Goal: Transaction & Acquisition: Purchase product/service

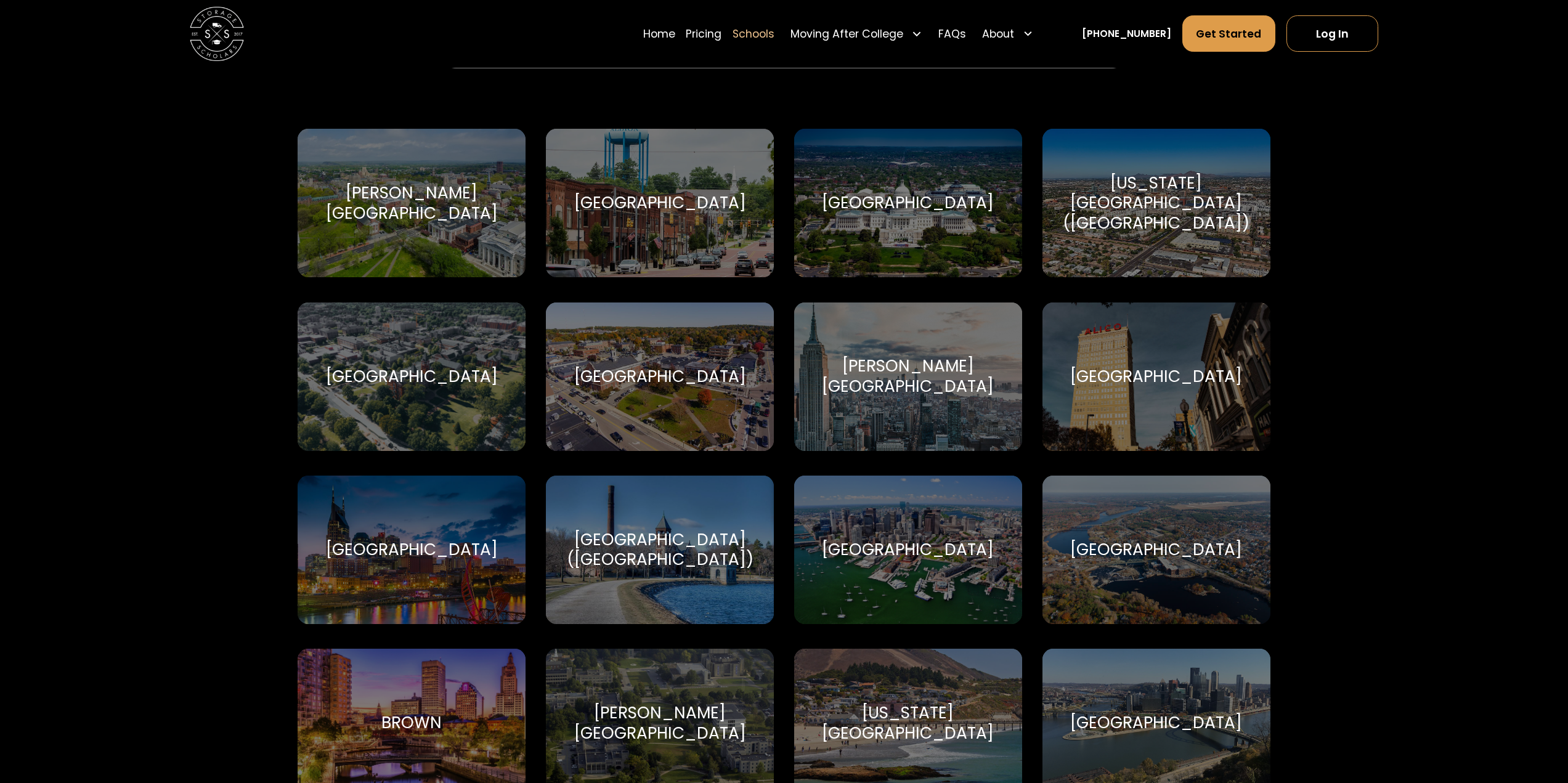
click at [643, 545] on div "[GEOGRAPHIC_DATA] ([GEOGRAPHIC_DATA])" at bounding box center [660, 550] width 196 height 41
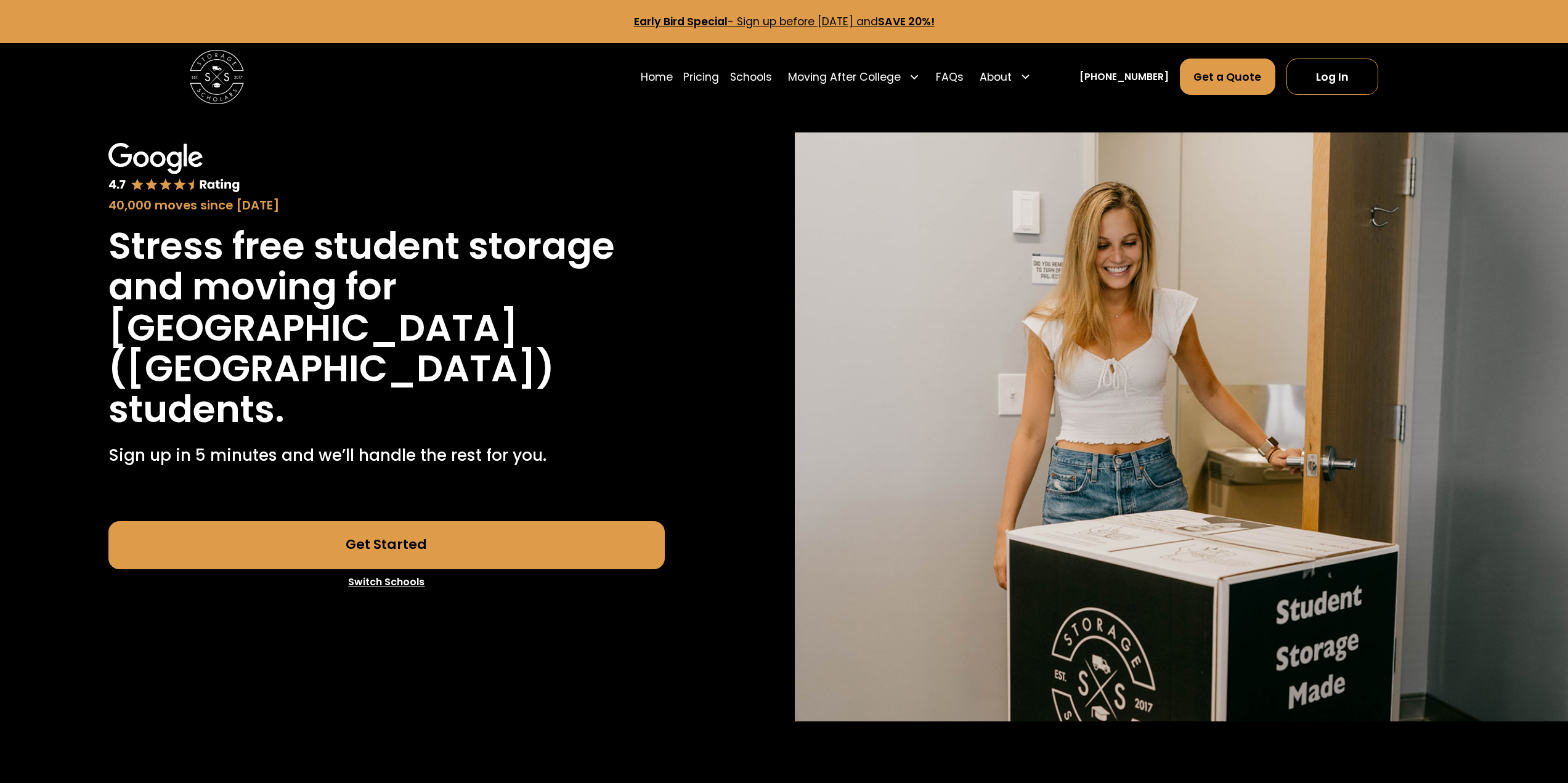
click at [390, 521] on link "Get Started" at bounding box center [387, 545] width 557 height 49
click at [396, 521] on link "Get Started" at bounding box center [387, 545] width 557 height 49
